Goal: Task Accomplishment & Management: Use online tool/utility

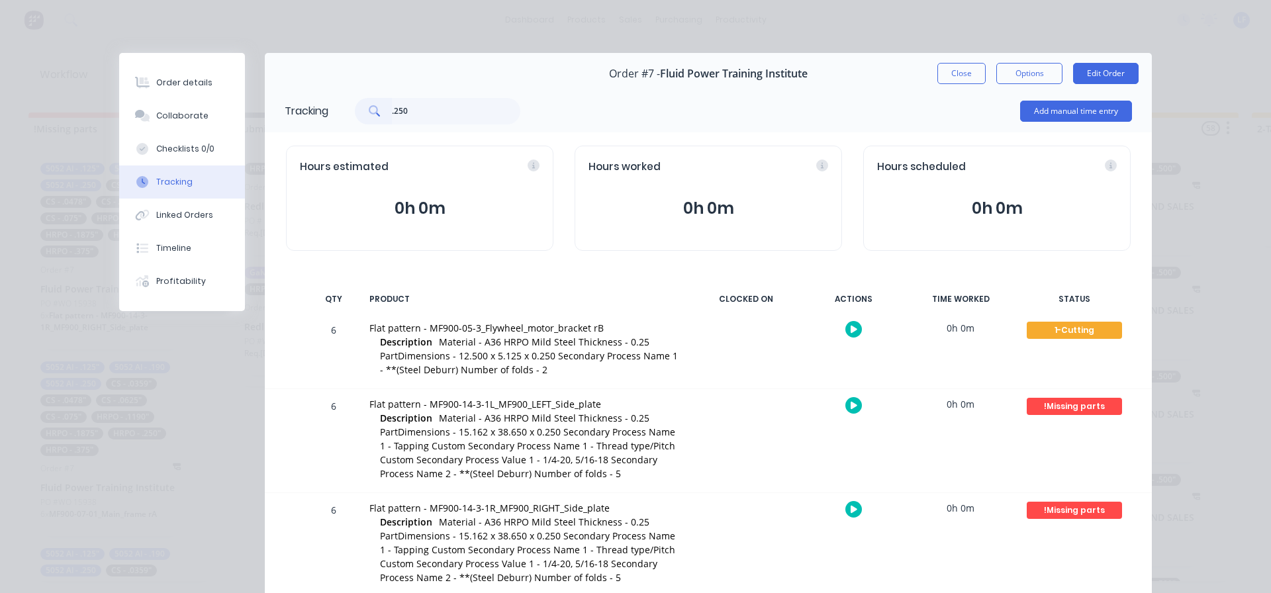
click at [943, 70] on button "Close" at bounding box center [961, 73] width 48 height 21
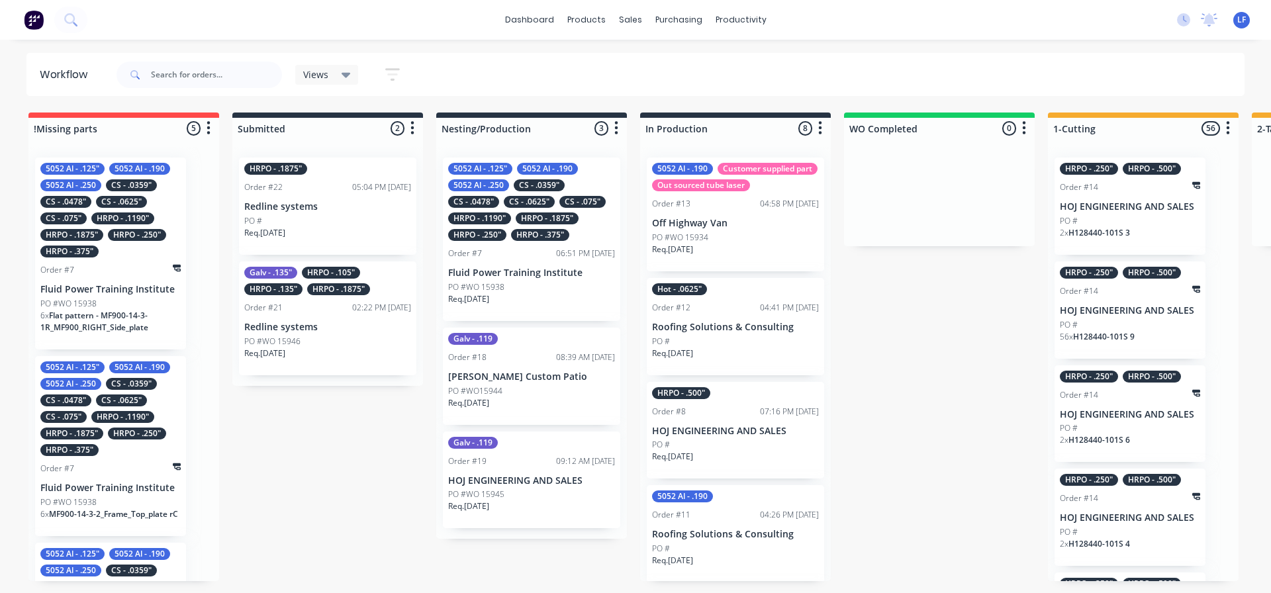
click at [502, 229] on div "HRPO - .250"" at bounding box center [477, 235] width 58 height 12
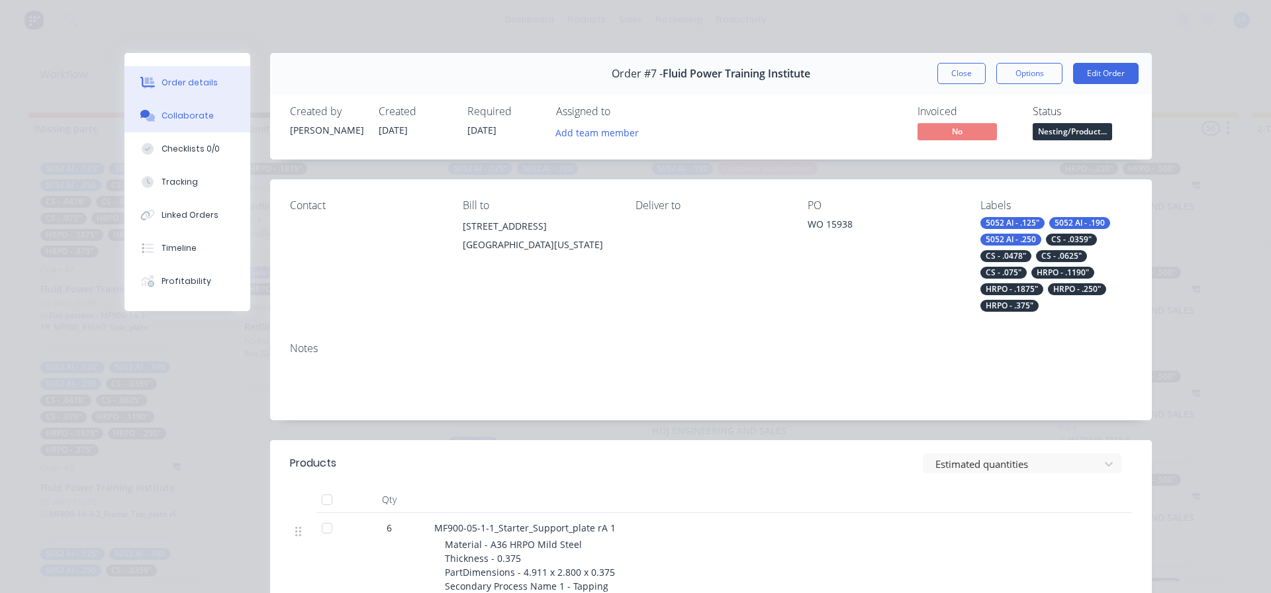
click at [171, 111] on div "Collaborate" at bounding box center [188, 116] width 52 height 12
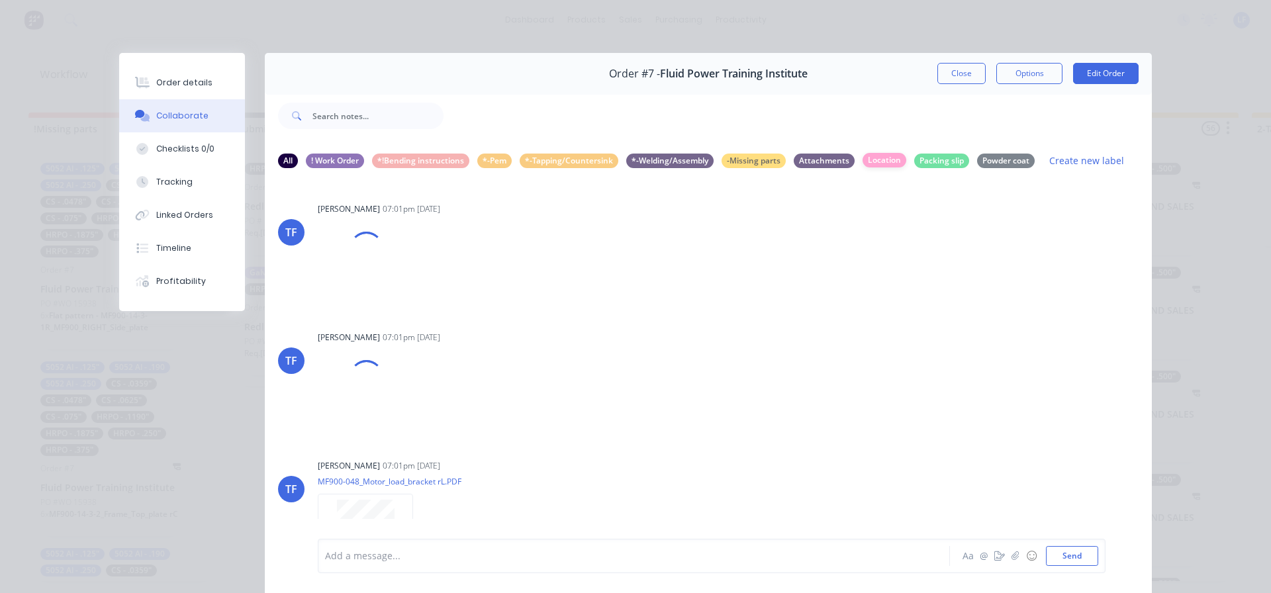
click at [877, 158] on div "Location" at bounding box center [885, 160] width 44 height 15
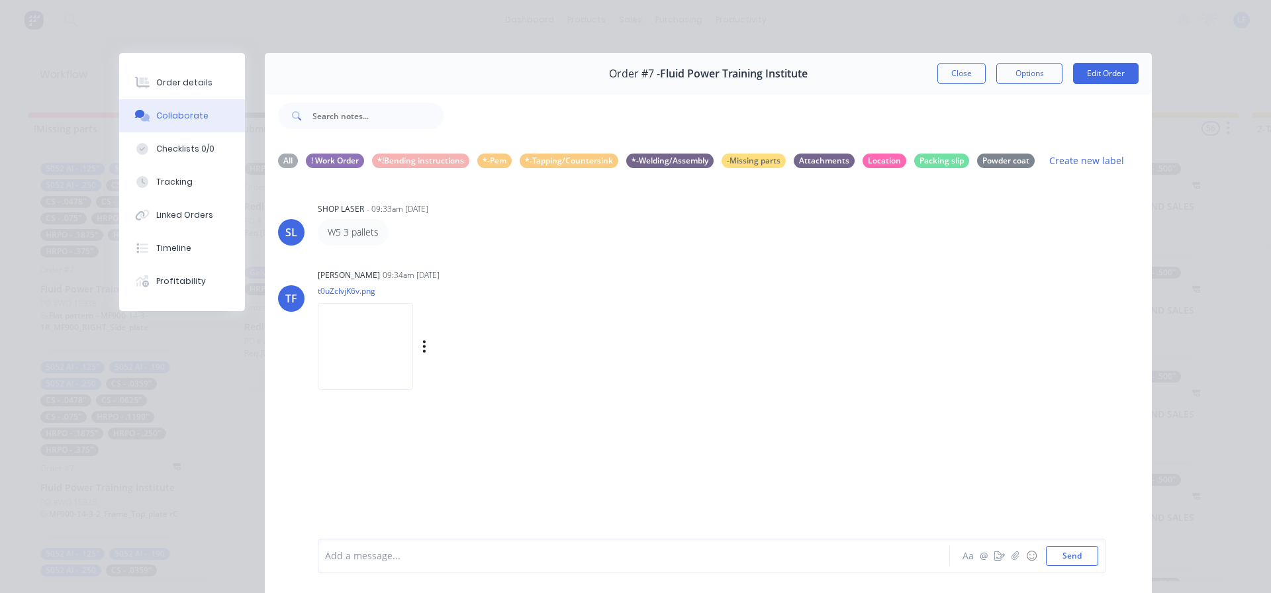
click at [363, 352] on img at bounding box center [365, 346] width 95 height 87
click at [942, 73] on button "Close" at bounding box center [961, 73] width 48 height 21
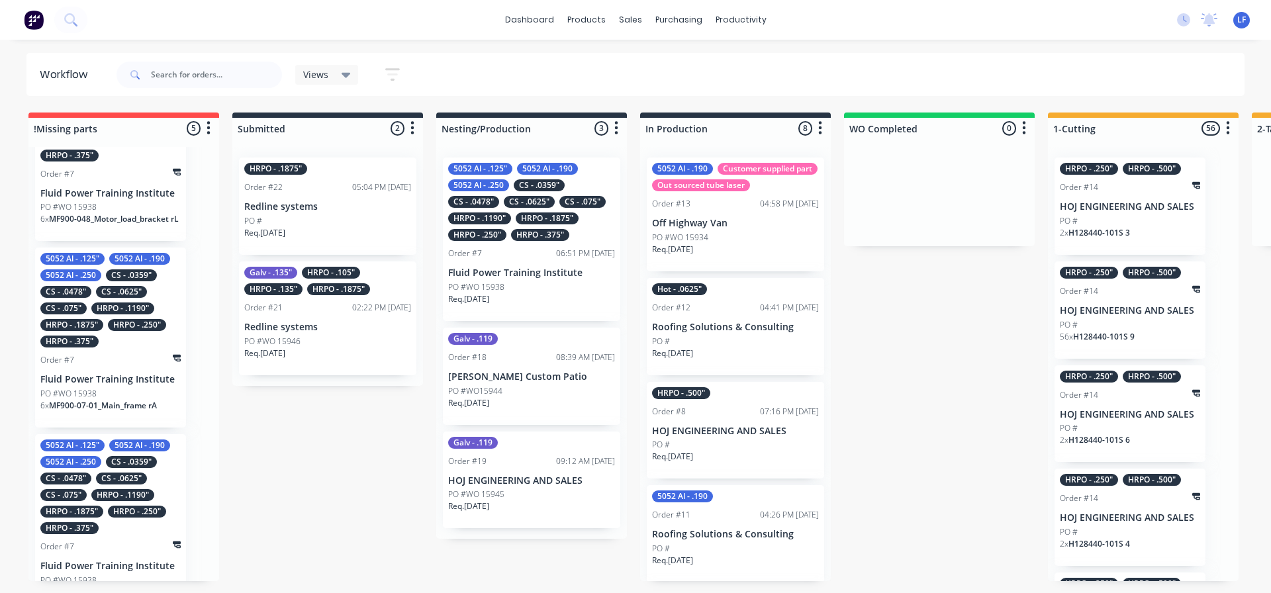
scroll to position [551, 0]
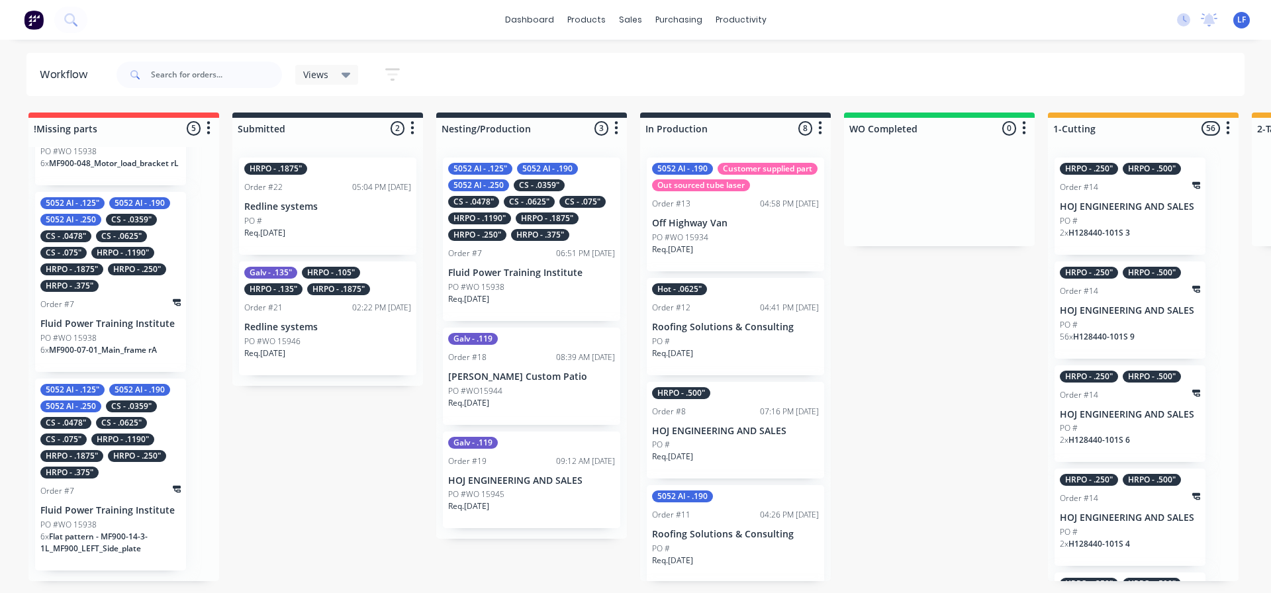
click at [320, 331] on div "HRPO - .1875" Order #22 05:04 PM [DATE] Redline systems PO # Req. [DATE] Galv -…" at bounding box center [327, 266] width 191 height 239
click at [289, 336] on p "PO #WO 15946" at bounding box center [272, 342] width 56 height 12
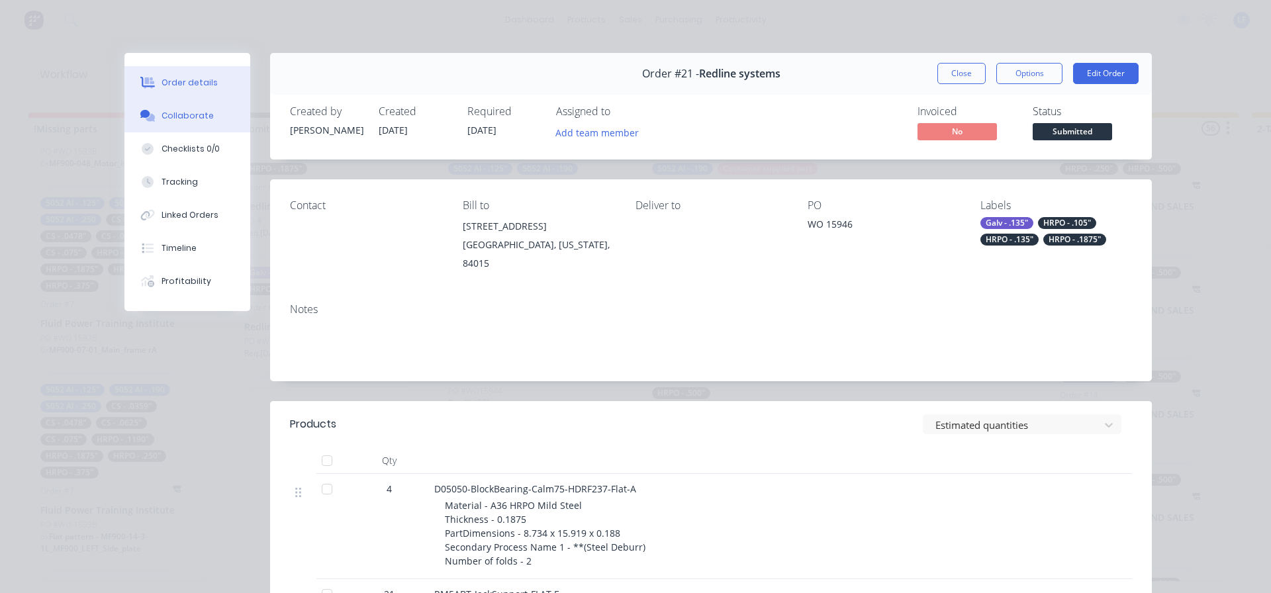
click at [162, 119] on div "Collaborate" at bounding box center [188, 116] width 52 height 12
